Goal: Learn about a topic

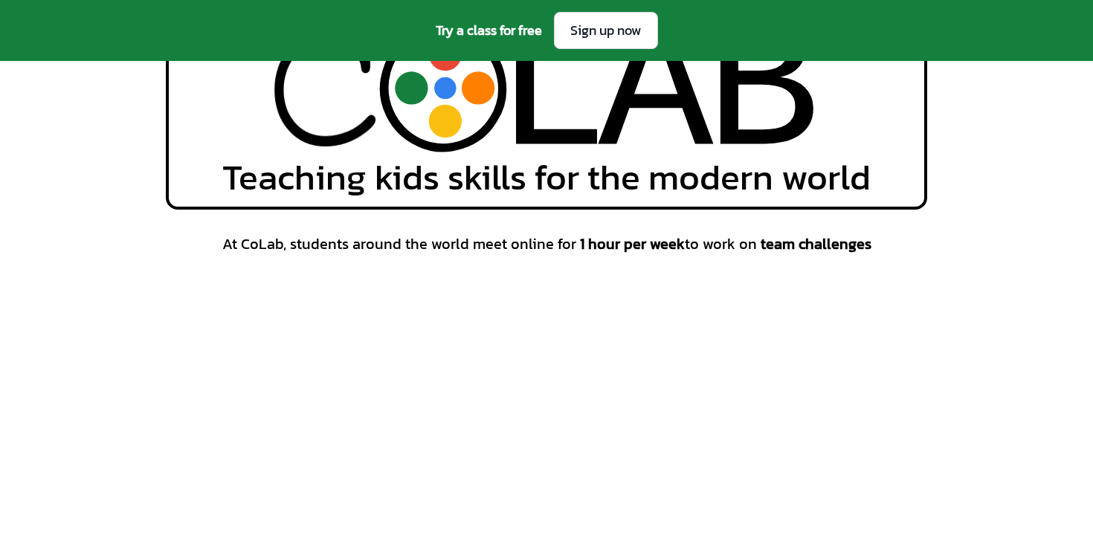
scroll to position [358, 0]
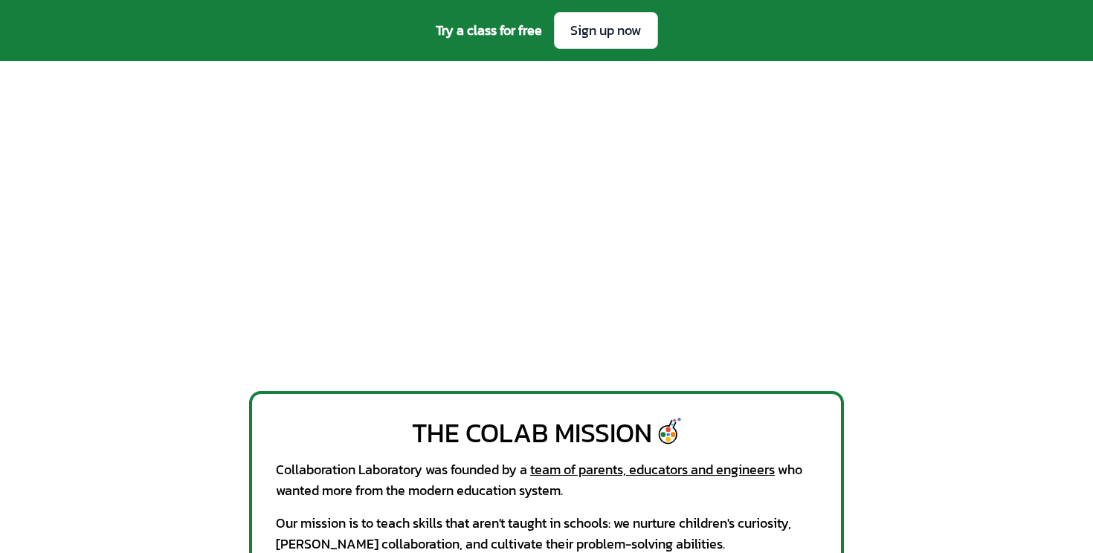
click at [923, 204] on div "At CoLab, students around the world meet online for 1 hour per week to work on …" at bounding box center [546, 183] width 761 height 367
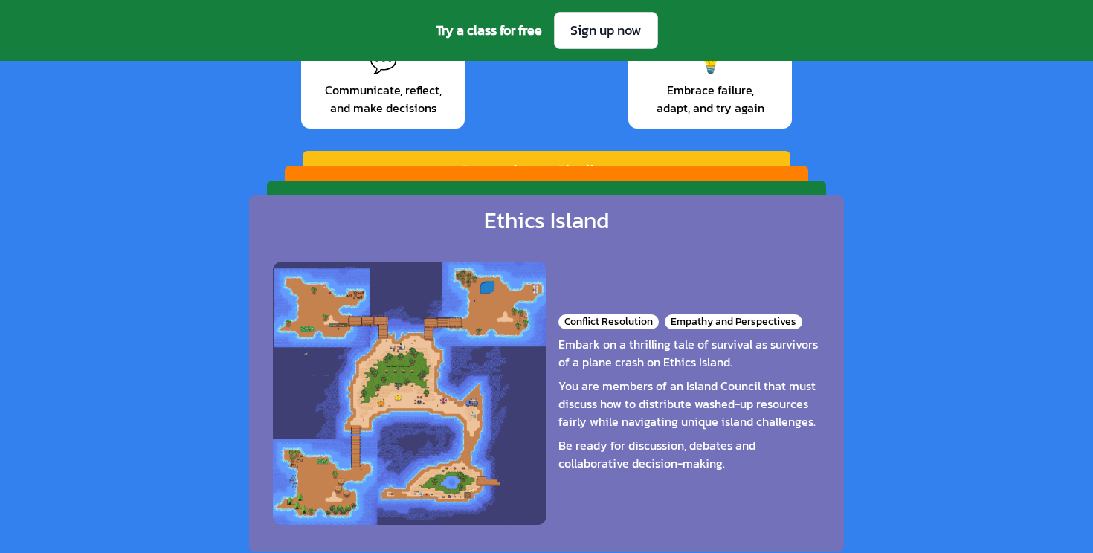
scroll to position [2324, 0]
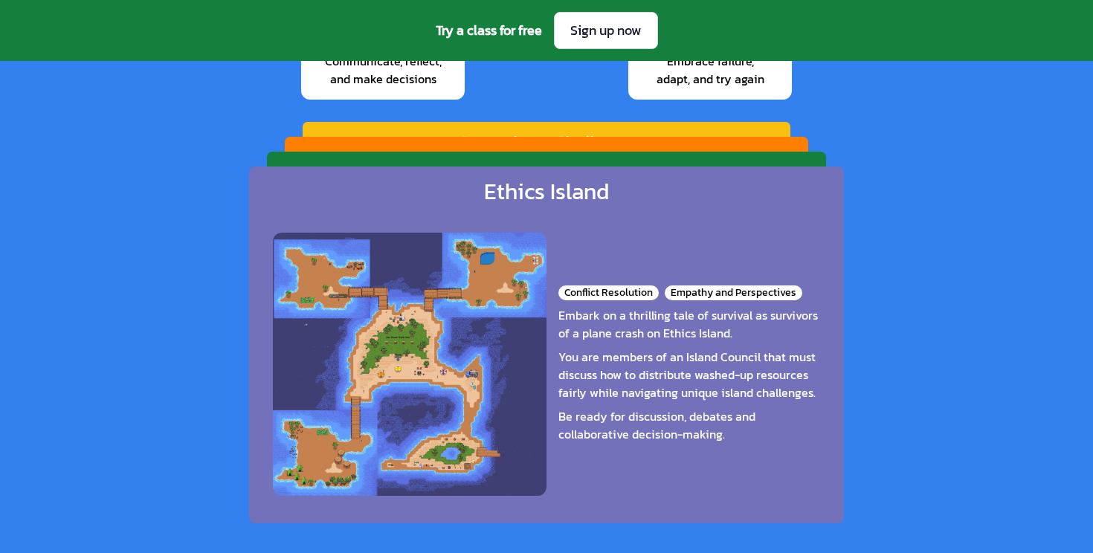
click at [631, 170] on div "Ethics Island Conflict Resolution Empathy and Perspectives Embark on a thrillin…" at bounding box center [546, 345] width 595 height 357
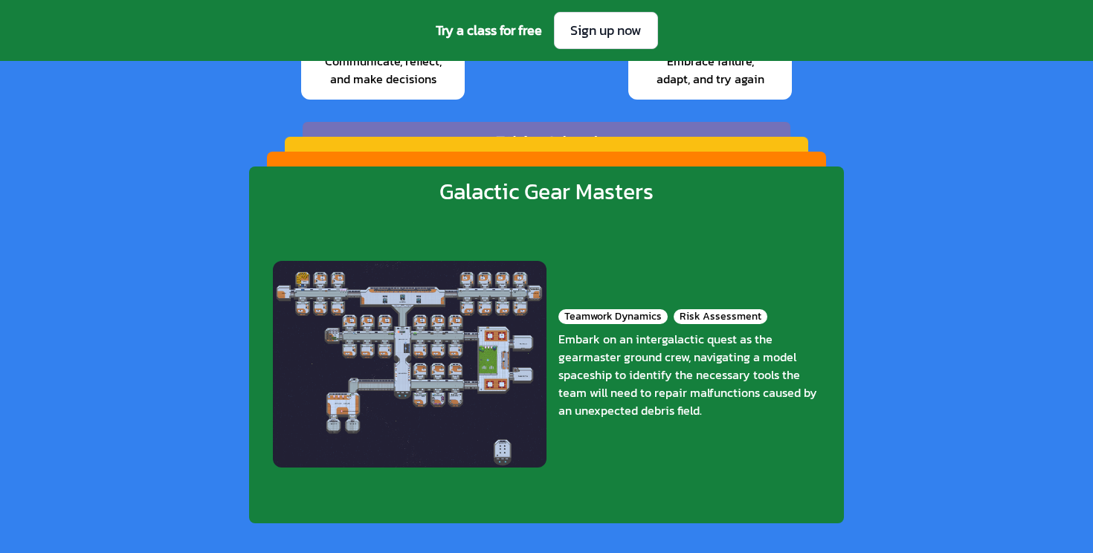
click at [635, 161] on div "[PERSON_NAME] Racers Clarity and Timing Role Assignment and Adaptability Step f…" at bounding box center [546, 319] width 559 height 335
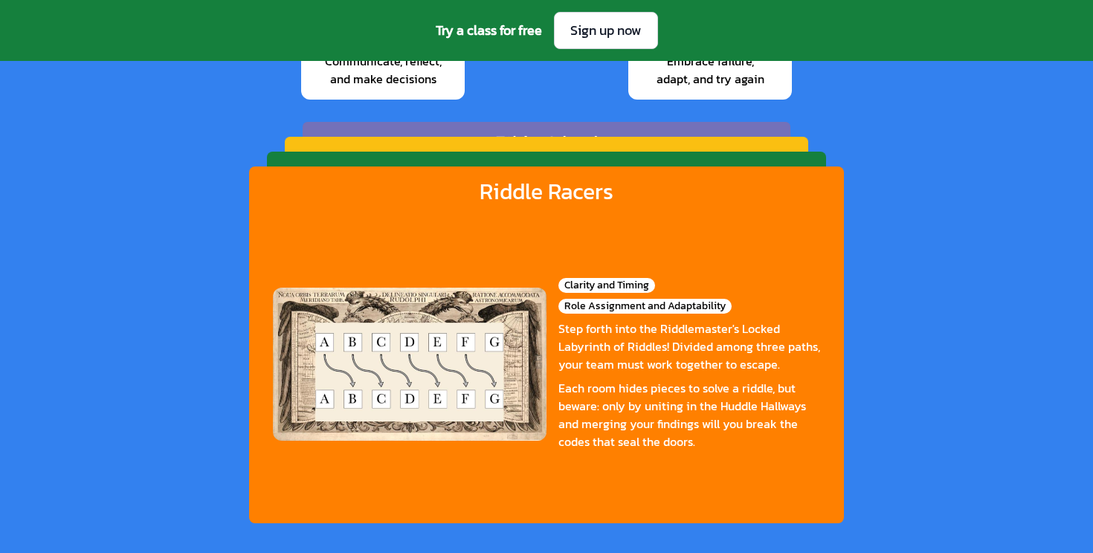
click at [636, 163] on div "Galactic Gear Masters" at bounding box center [547, 175] width 202 height 25
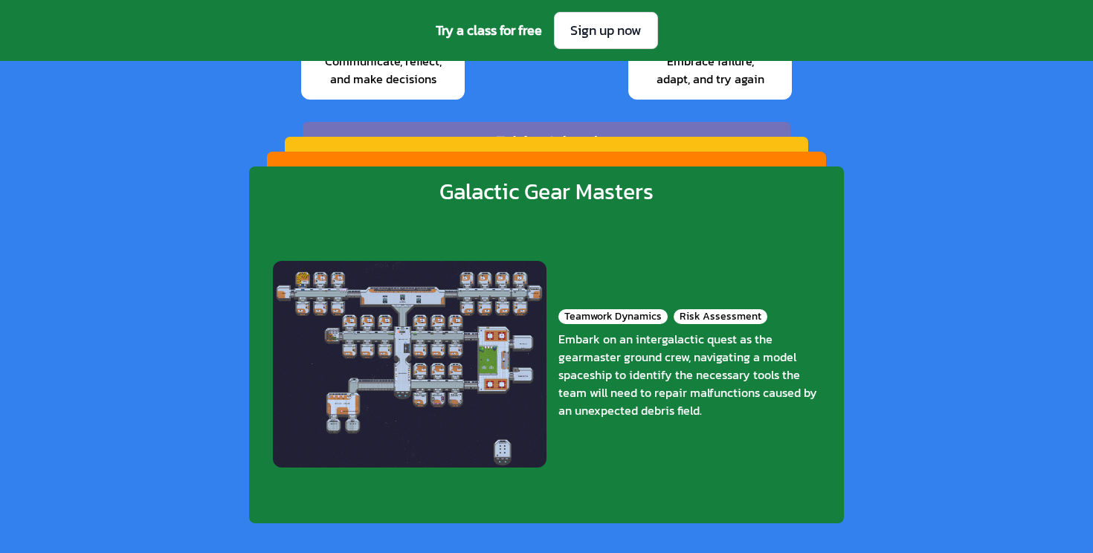
click at [636, 162] on div "[PERSON_NAME] Racers Clarity and Timing Role Assignment and Adaptability Step f…" at bounding box center [546, 319] width 559 height 335
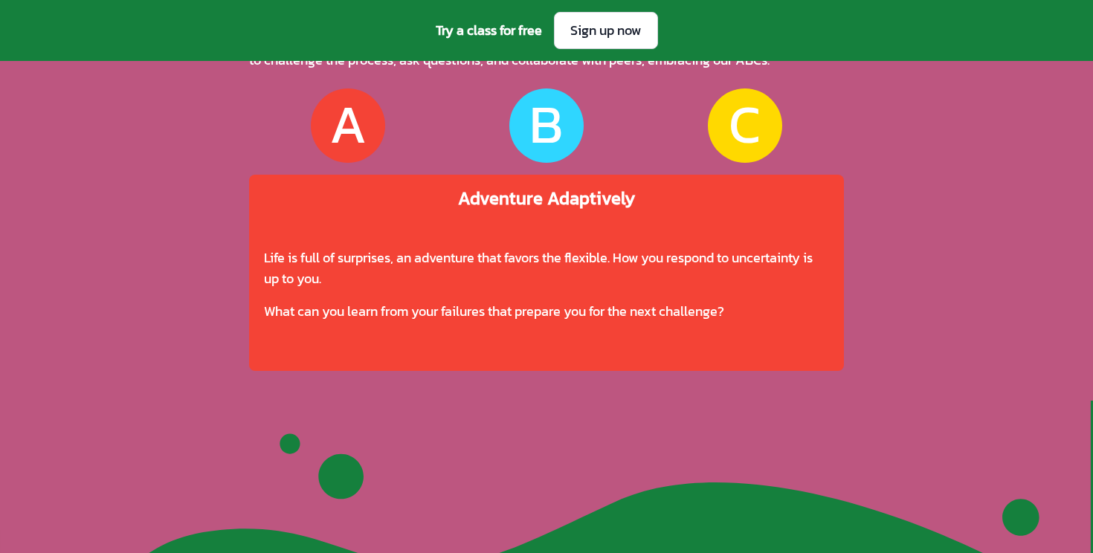
scroll to position [4258, 0]
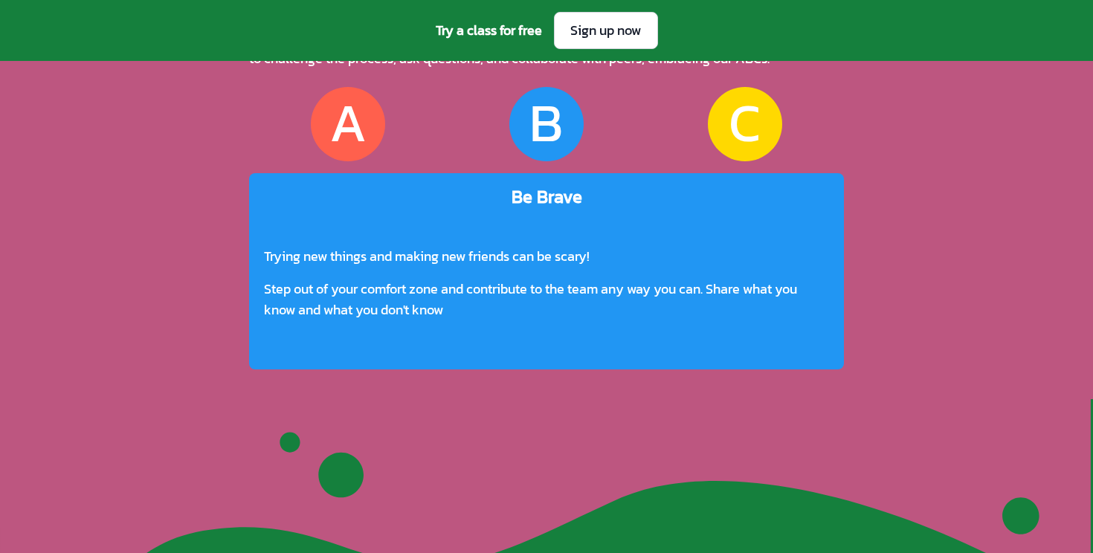
click at [546, 96] on div "B" at bounding box center [545, 124] width 33 height 57
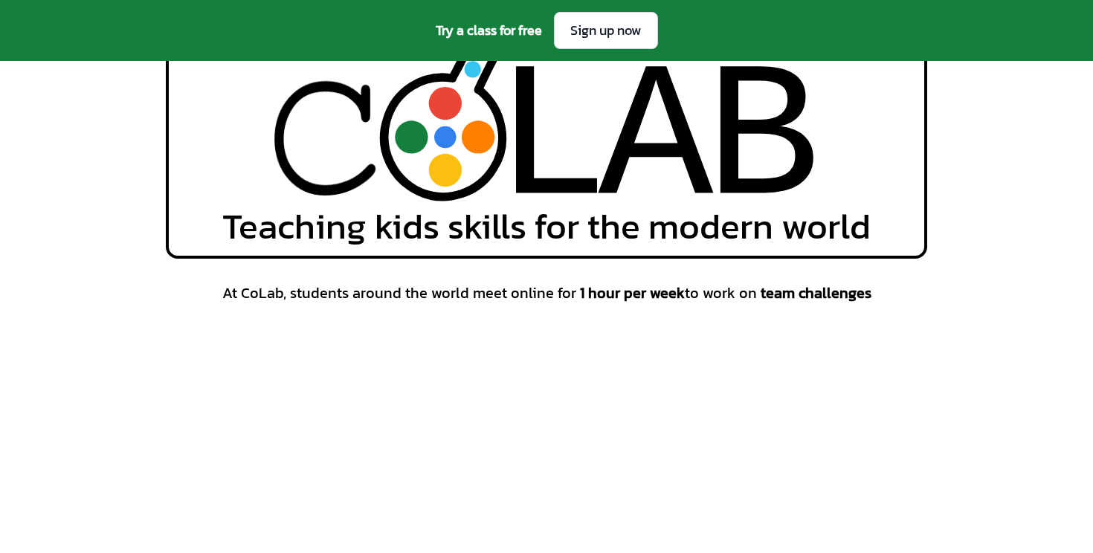
scroll to position [111, 0]
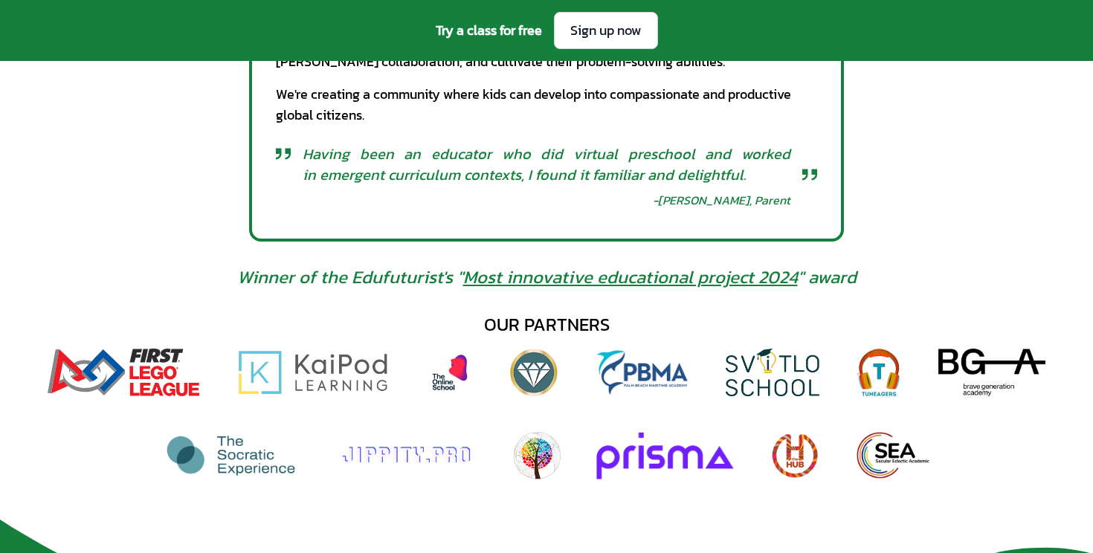
scroll to position [872, 0]
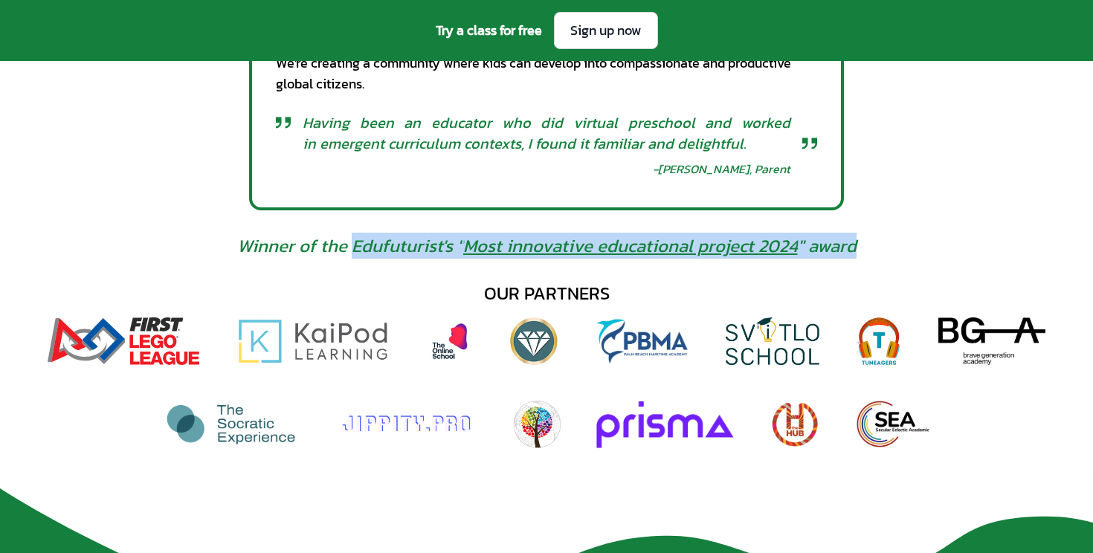
drag, startPoint x: 353, startPoint y: 248, endPoint x: 870, endPoint y: 249, distance: 516.8
copy span "Edufuturist's " Most innovative educational project 2024 " award"
